Goal: Ask a question: Seek information or help from site administrators or community

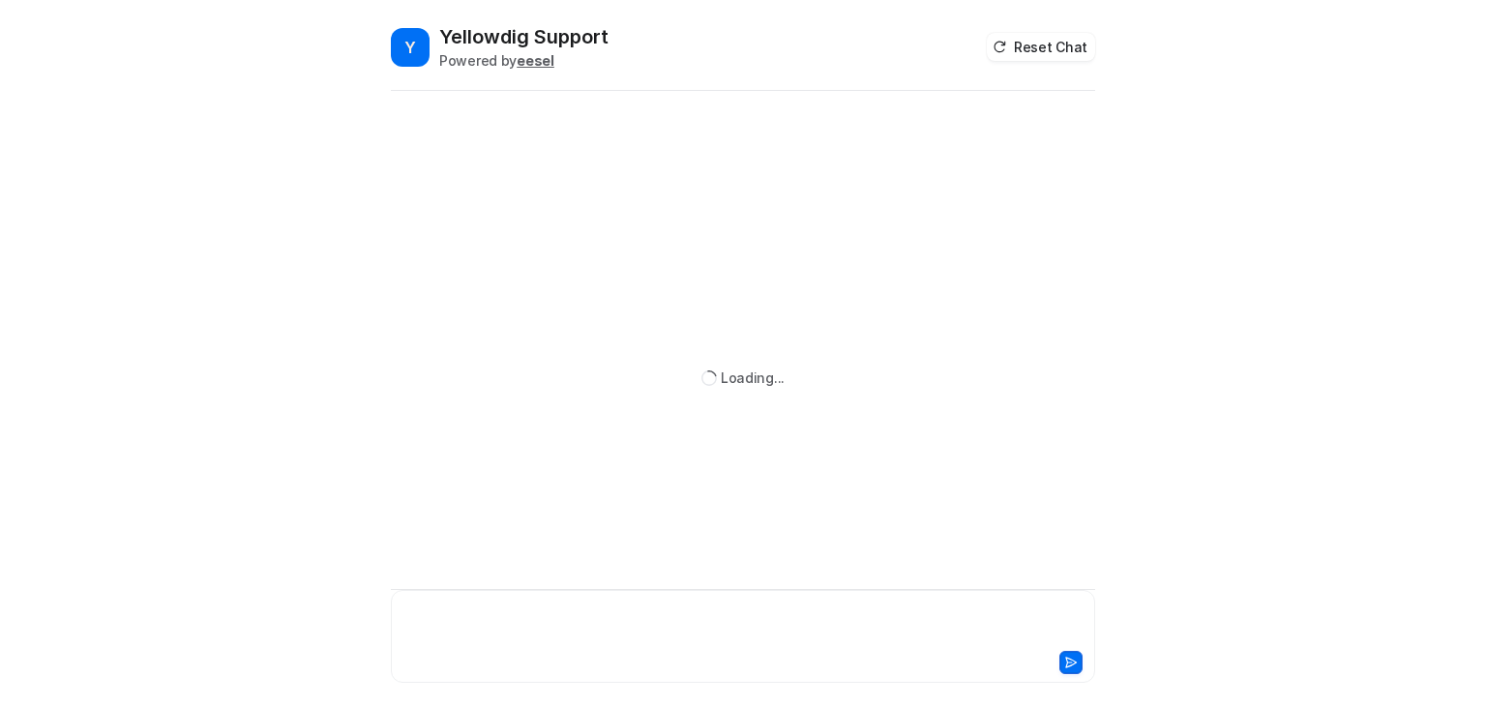
click at [562, 608] on div at bounding box center [743, 625] width 695 height 45
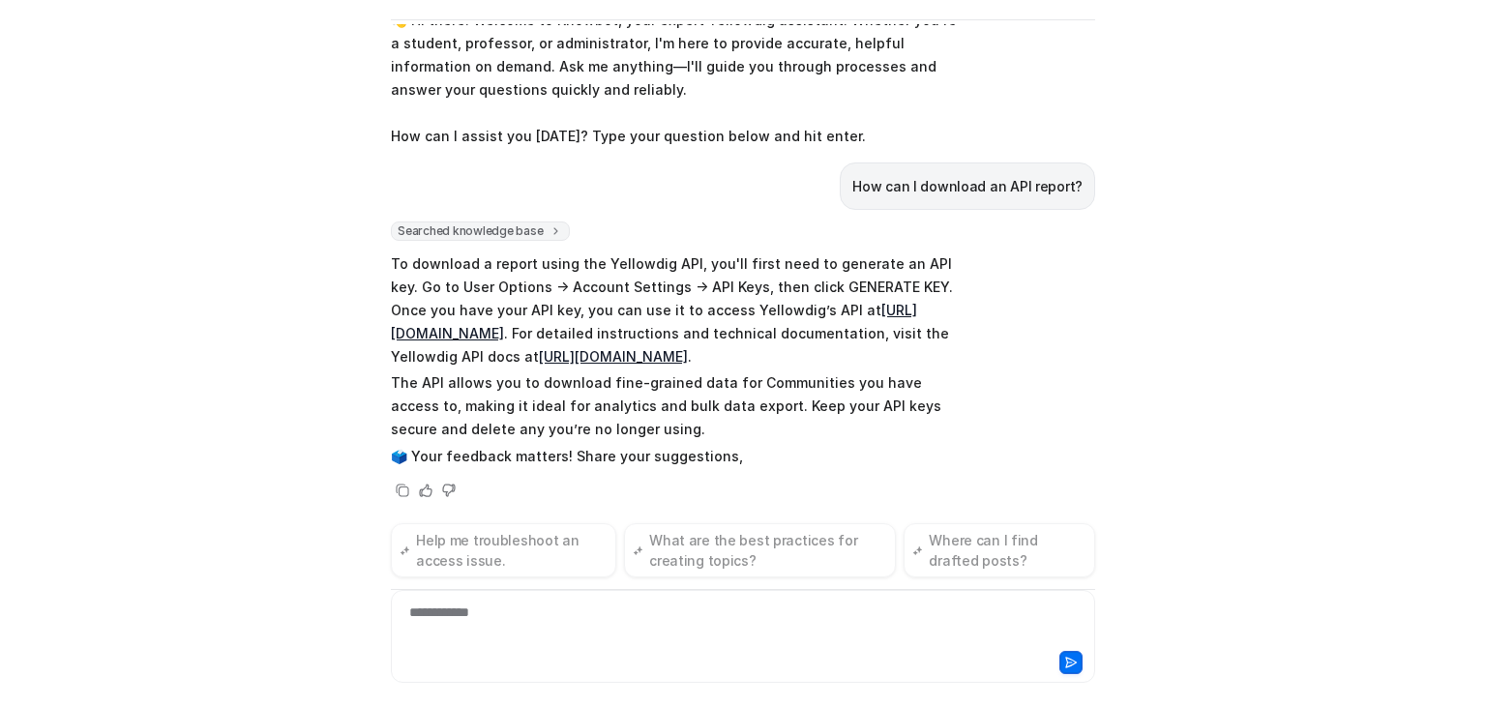
scroll to position [66, 0]
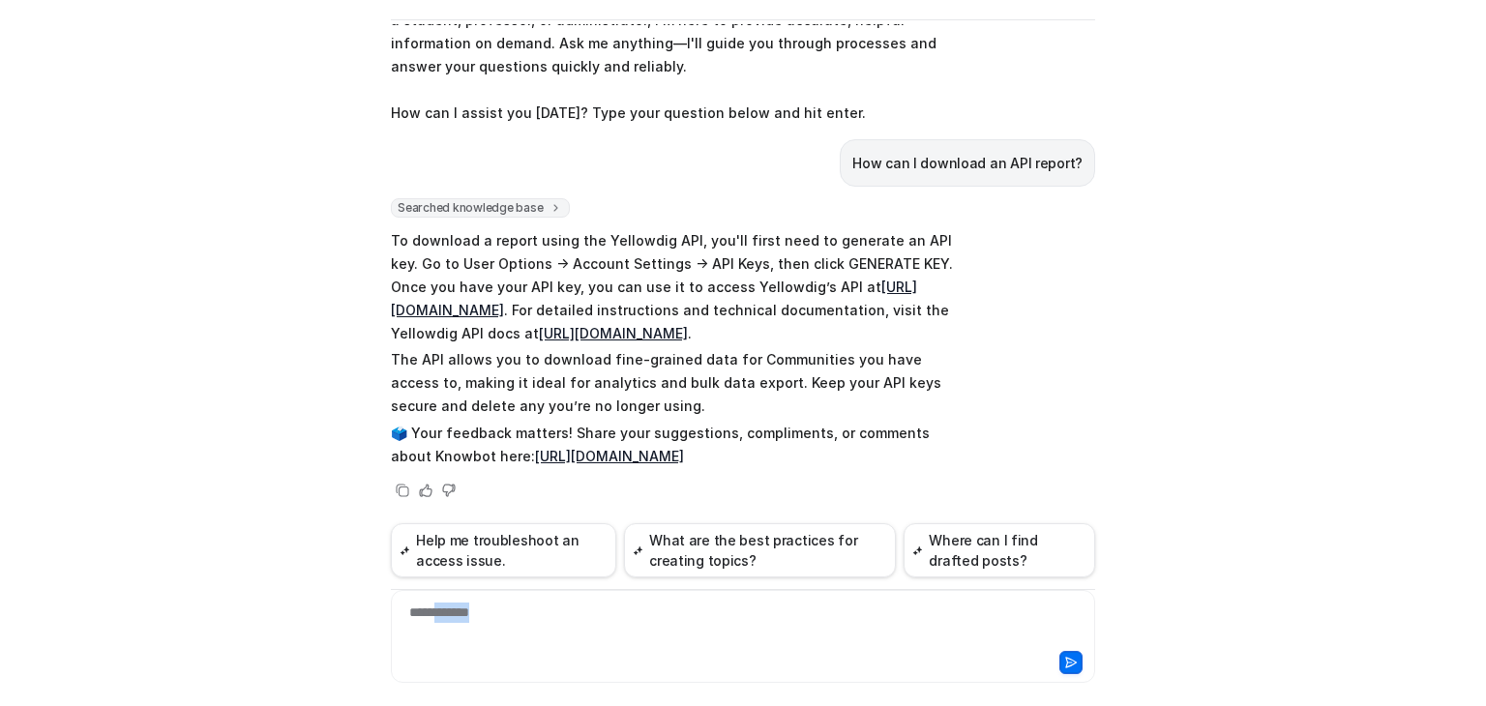
drag, startPoint x: 518, startPoint y: 608, endPoint x: 437, endPoint y: 610, distance: 80.3
click at [437, 610] on div "**********" at bounding box center [743, 625] width 695 height 45
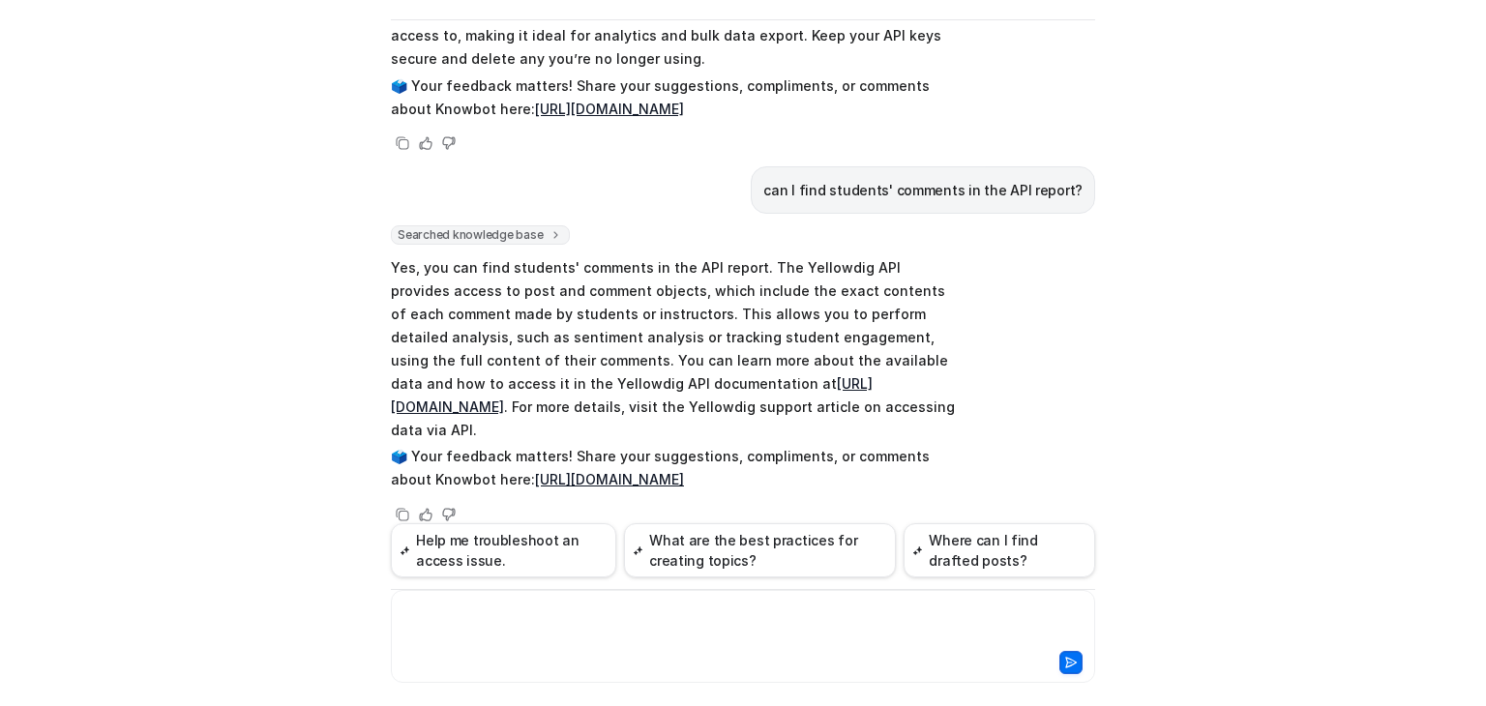
scroll to position [0, 0]
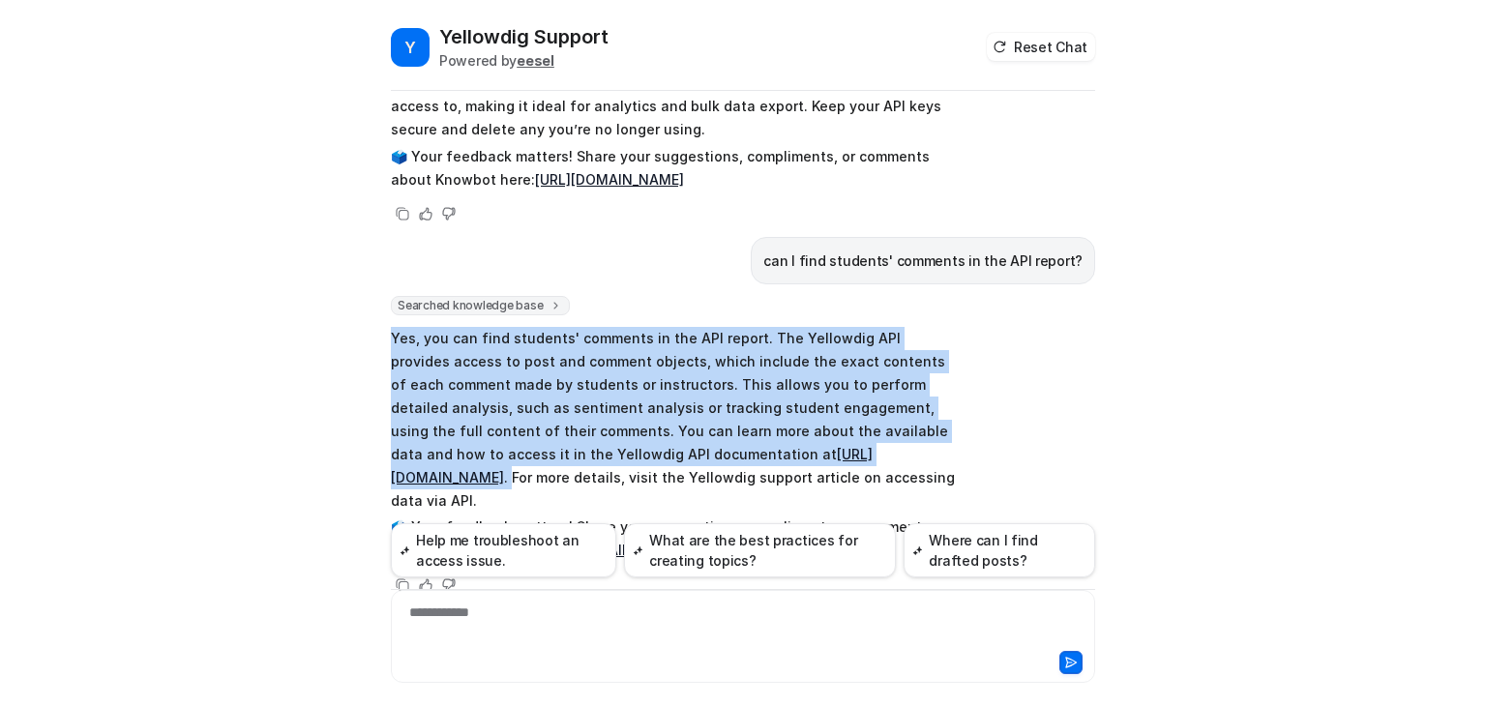
drag, startPoint x: 386, startPoint y: 334, endPoint x: 878, endPoint y: 464, distance: 508.6
click at [878, 464] on p "Yes, you can find students' comments in the API report. The Yellowdig API provi…" at bounding box center [674, 420] width 566 height 186
copy p "Yes, you can find students' comments in the API report. The Yellowdig API provi…"
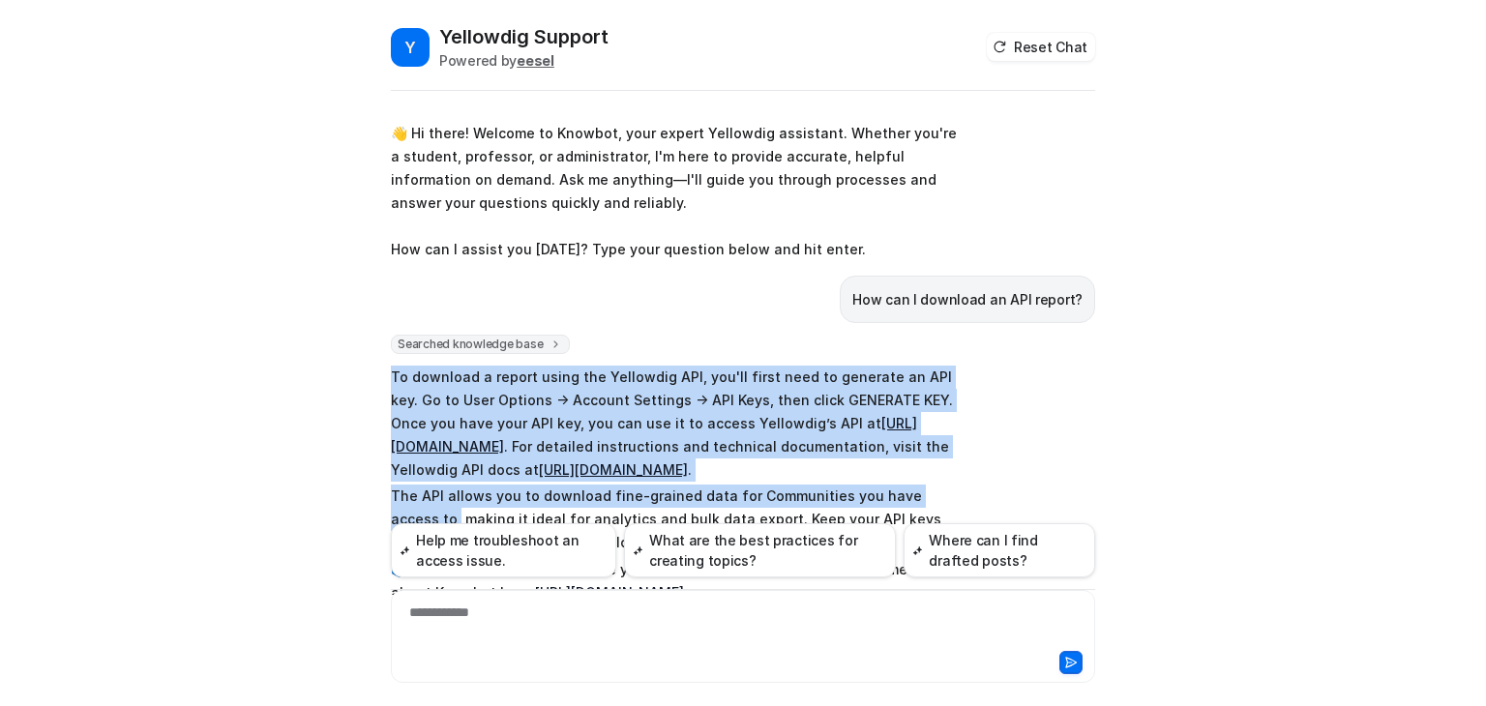
drag, startPoint x: 382, startPoint y: 374, endPoint x: 960, endPoint y: 493, distance: 589.8
click at [960, 493] on div "Y Yellowdig Support Powered by eesel Reset Chat 👋 Hi there! Welcome to Knowbot,…" at bounding box center [742, 364] width 735 height 683
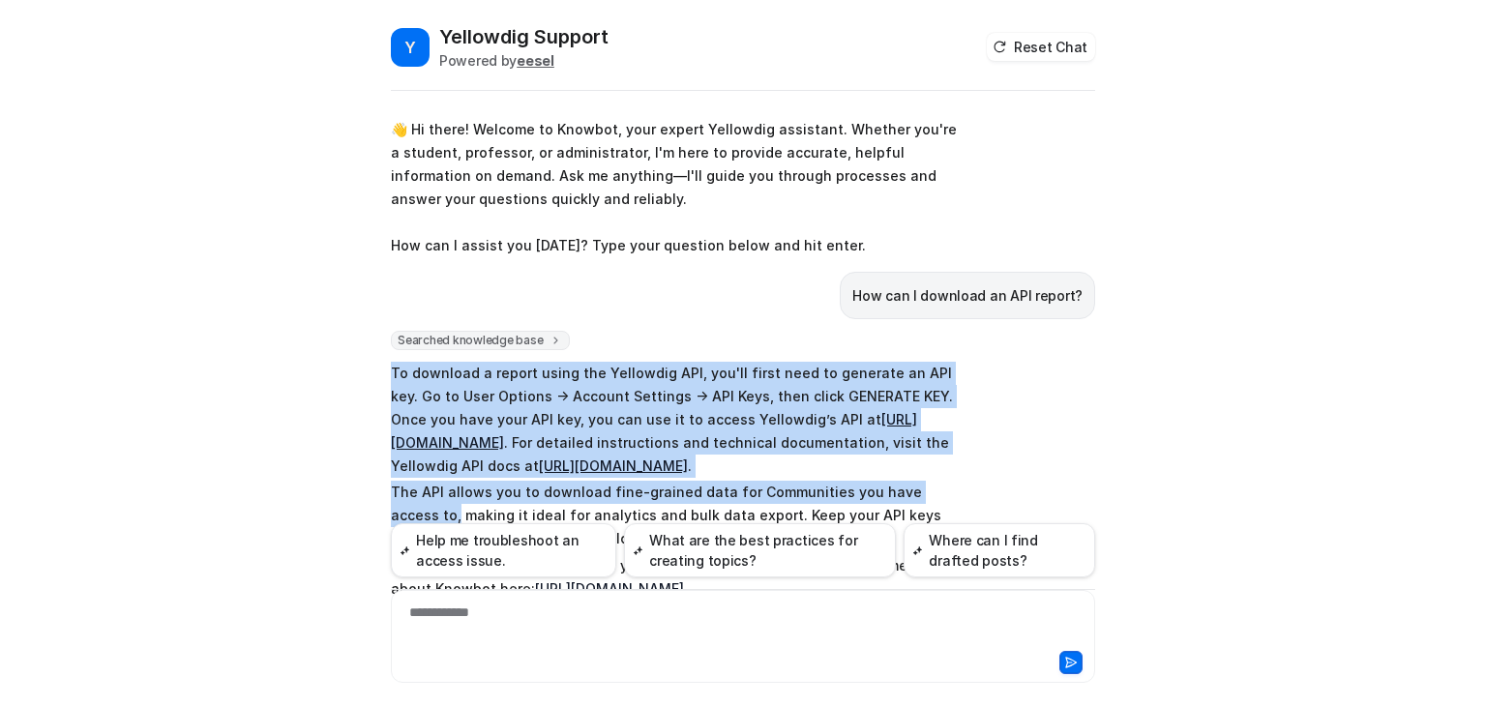
scroll to position [413, 0]
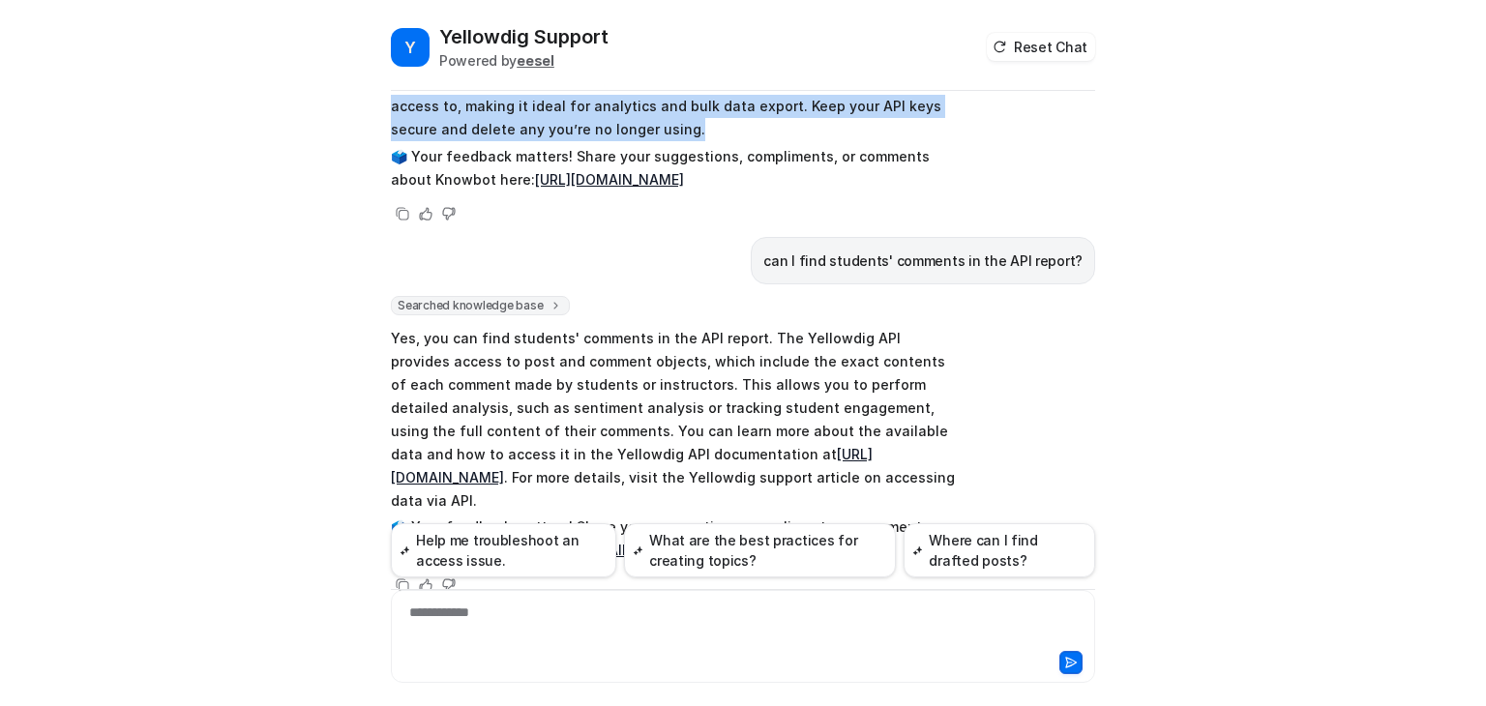
copy span "To download a report using the Yellowdig API, you'll first need to generate an …"
